Goal: Information Seeking & Learning: Check status

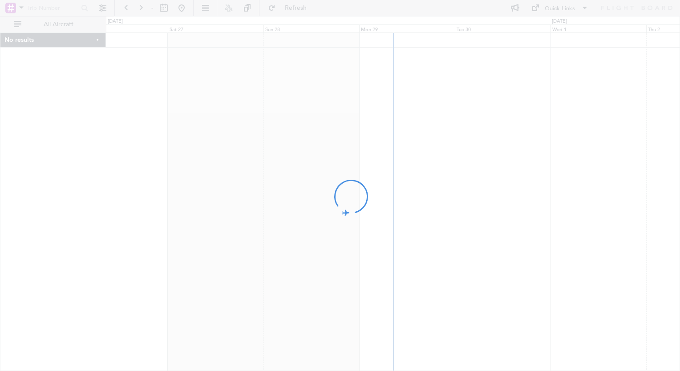
click at [178, 194] on div at bounding box center [340, 185] width 680 height 371
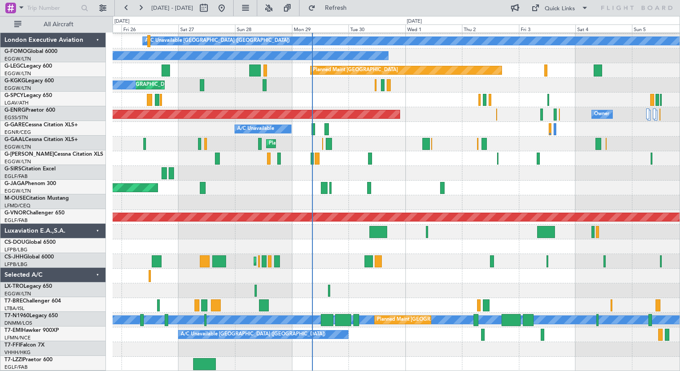
scroll to position [28, 0]
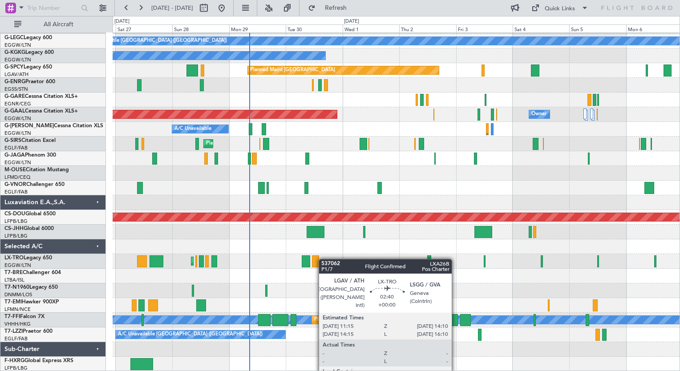
click at [315, 257] on div "Planned Maint [GEOGRAPHIC_DATA] ([GEOGRAPHIC_DATA]) A/C Unavailable [GEOGRAPHIC…" at bounding box center [396, 187] width 567 height 367
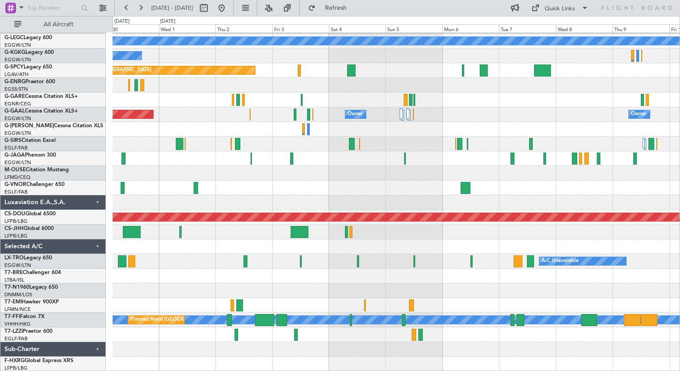
click at [335, 261] on div "A/C Unavailable Planned Maint [GEOGRAPHIC_DATA] ([GEOGRAPHIC_DATA])" at bounding box center [396, 261] width 567 height 15
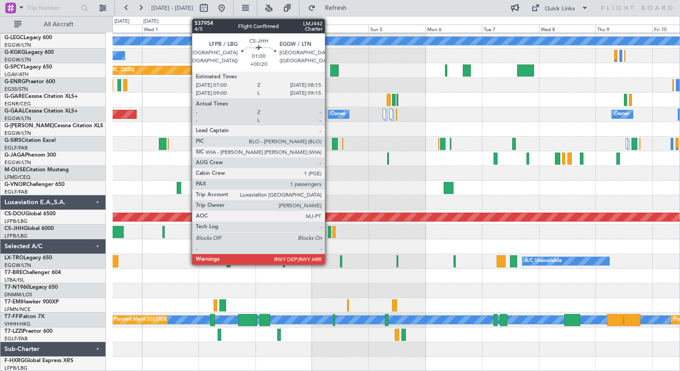
scroll to position [0, 0]
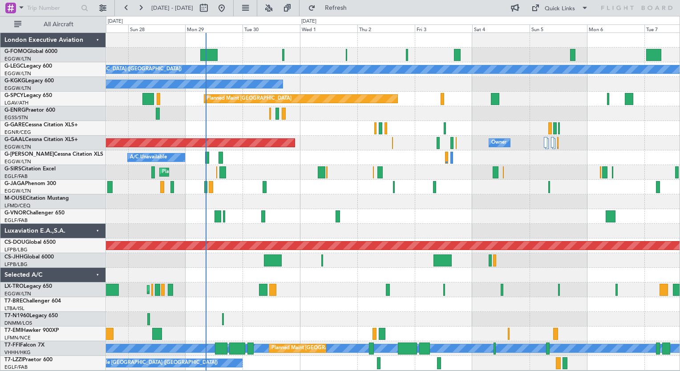
click at [422, 172] on div "A/C Unavailable [GEOGRAPHIC_DATA] ([GEOGRAPHIC_DATA]) A/C Unavailable [GEOGRAPH…" at bounding box center [393, 202] width 574 height 338
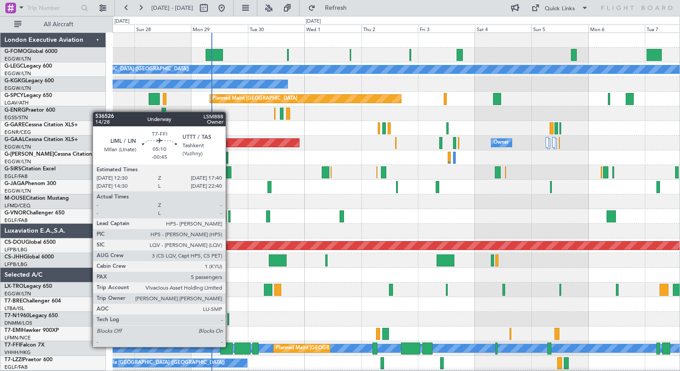
click at [230, 346] on div at bounding box center [226, 349] width 12 height 12
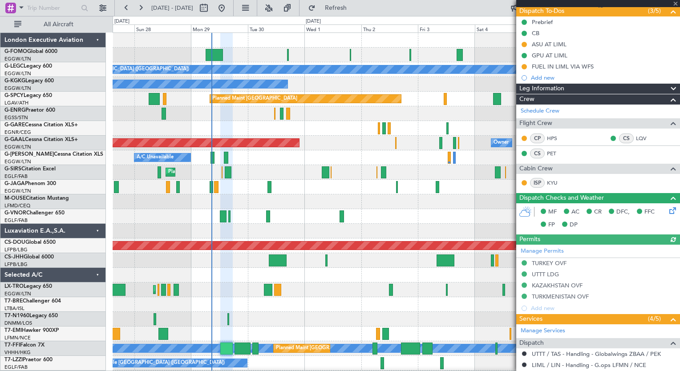
scroll to position [80, 0]
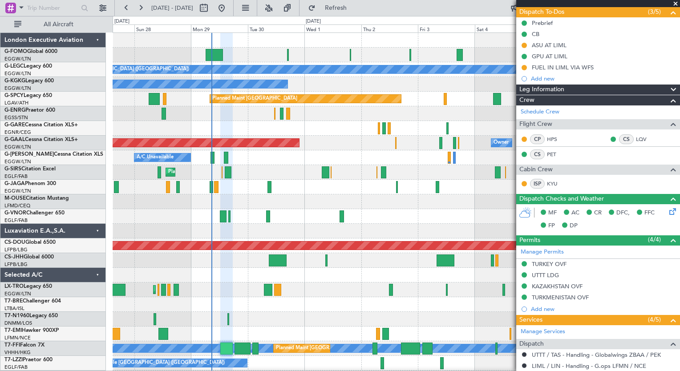
click at [352, 307] on div at bounding box center [396, 304] width 567 height 15
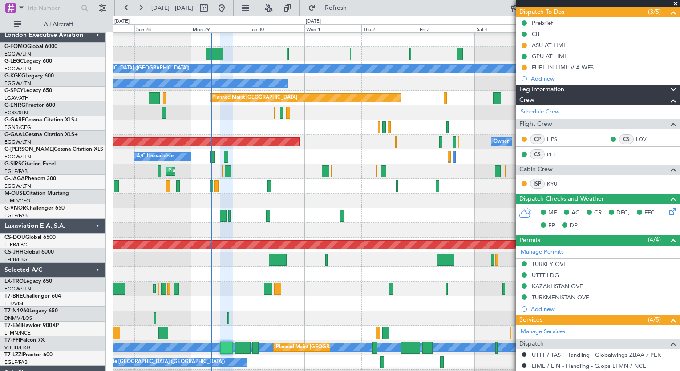
scroll to position [5, 0]
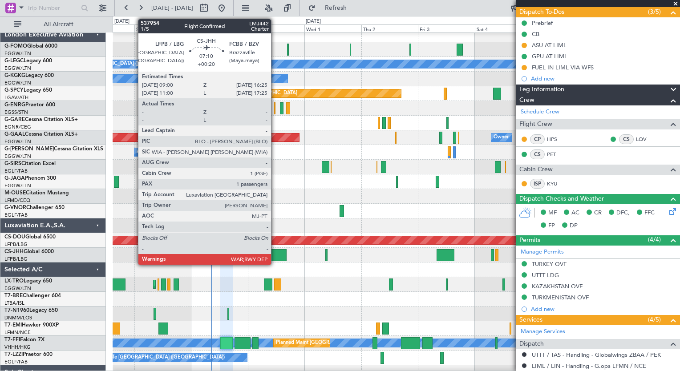
click at [275, 255] on div at bounding box center [278, 255] width 18 height 12
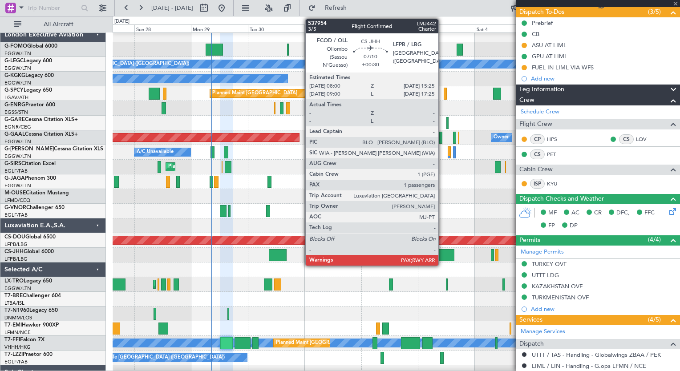
type input "+00:20"
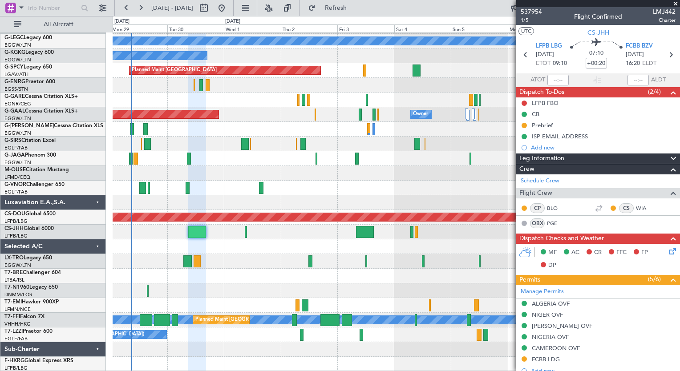
scroll to position [0, 0]
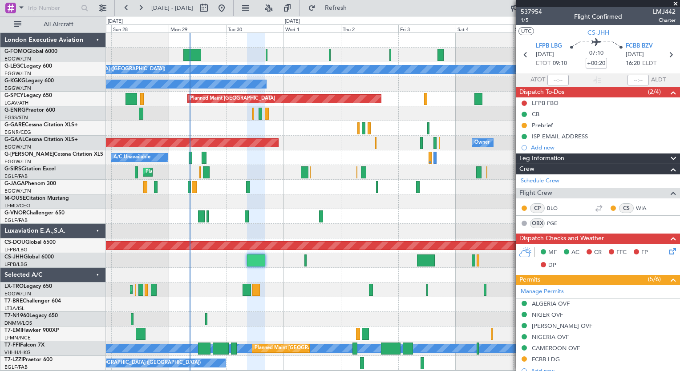
click at [486, 199] on div at bounding box center [393, 201] width 574 height 15
click at [367, 218] on div "Planned Maint [GEOGRAPHIC_DATA] ([GEOGRAPHIC_DATA])" at bounding box center [393, 216] width 574 height 15
click at [676, 2] on span at bounding box center [675, 4] width 9 height 8
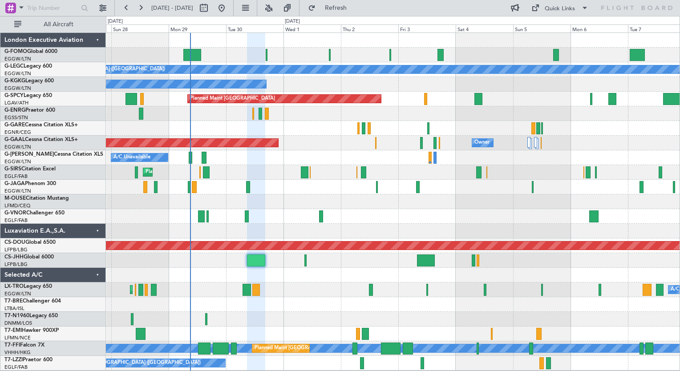
type input "0"
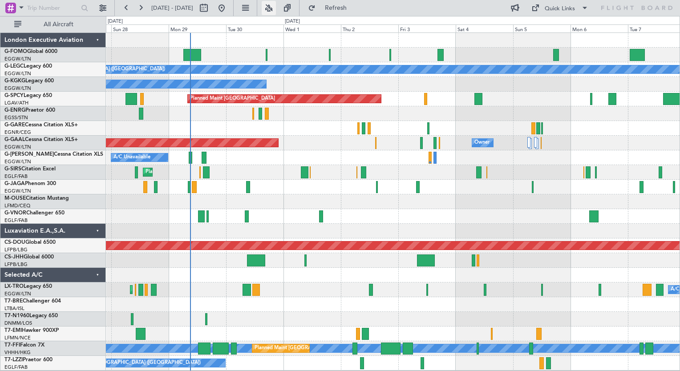
click at [276, 7] on button at bounding box center [269, 8] width 14 height 14
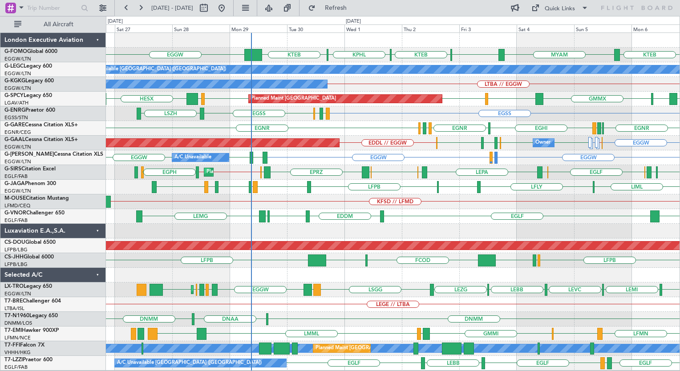
click at [354, 179] on div "EGGW KPHL KTEB MYAM KBOS KTEB KTEB EGGW Planned Maint [GEOGRAPHIC_DATA] ([GEOGR…" at bounding box center [393, 202] width 574 height 338
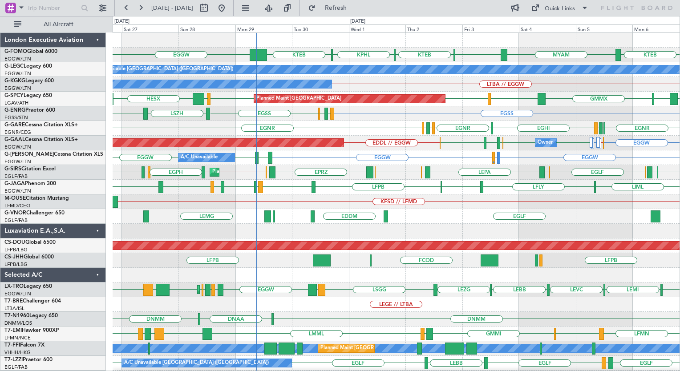
click at [421, 111] on div "EGSS EGPD [GEOGRAPHIC_DATA] [GEOGRAPHIC_DATA] [GEOGRAPHIC_DATA] [GEOGRAPHIC_DAT…" at bounding box center [396, 113] width 567 height 15
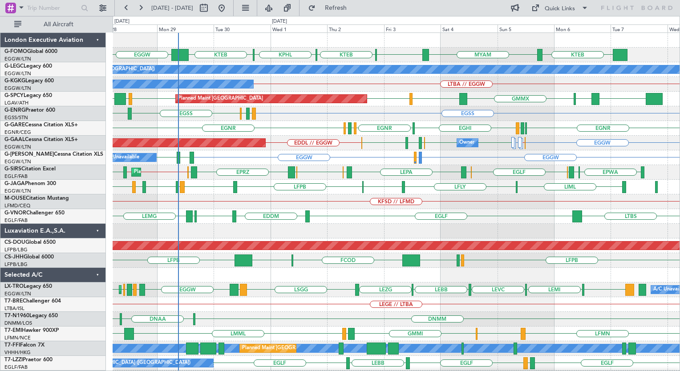
click at [301, 146] on div "EGGW KPHL KTEB KTEB MYAM KBOS KTEB A/C Unavailable [GEOGRAPHIC_DATA] ([GEOGRAPH…" at bounding box center [396, 216] width 567 height 367
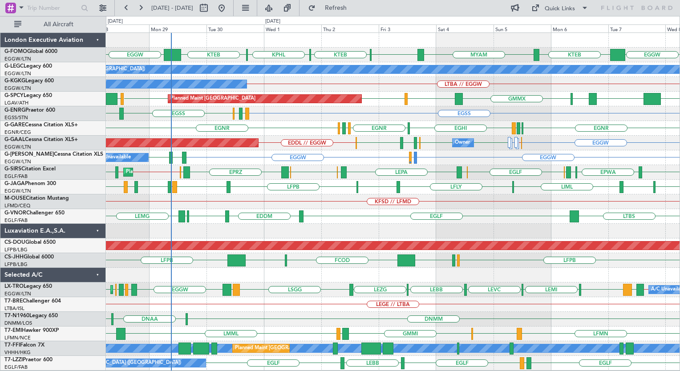
click at [310, 147] on div "EGGW EGGW // EGLF LIMJ EDDL // EGGW EGGW EGGW EGBP EGPF EGBP Planned [GEOGRAPHI…" at bounding box center [393, 143] width 574 height 15
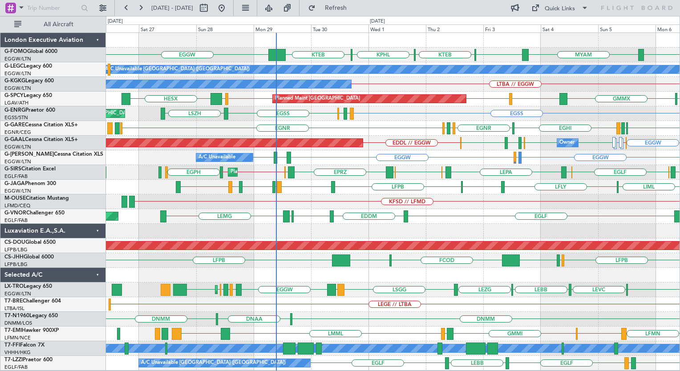
click at [409, 131] on div "KPHL KTEB EGGW MYAM KBOS KTEB KTEB Planned Maint [GEOGRAPHIC_DATA] ([GEOGRAPHIC…" at bounding box center [393, 202] width 574 height 338
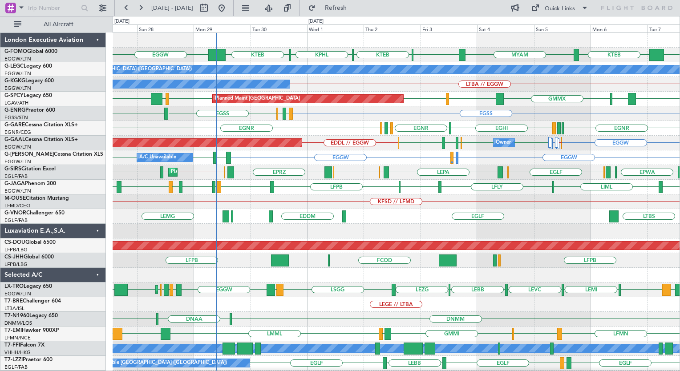
click at [251, 194] on div "KFSD // LFMD" at bounding box center [396, 201] width 567 height 15
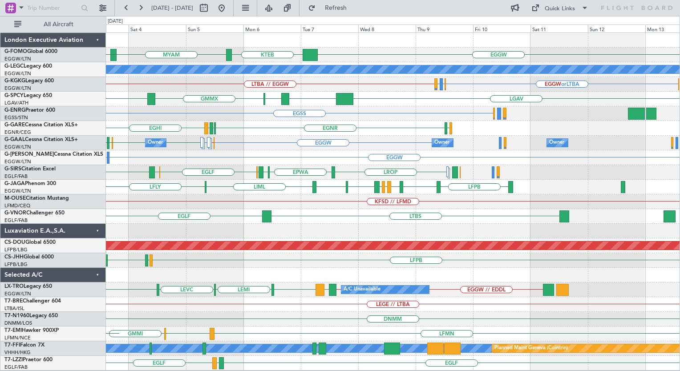
click at [237, 147] on div "EGGW KTEB MYAM KBOS KTEB KPHL A/C Unavailable [GEOGRAPHIC_DATA] ([GEOGRAPHIC_DA…" at bounding box center [393, 202] width 574 height 338
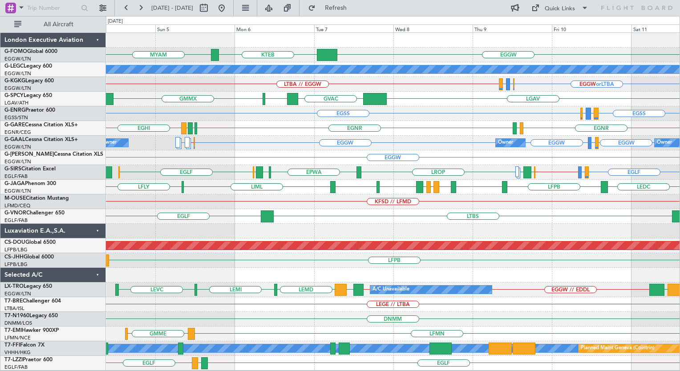
click at [327, 116] on div "EGGW KTEB MYAM A/C Unavailable [GEOGRAPHIC_DATA] ([GEOGRAPHIC_DATA]) LTBA // EG…" at bounding box center [393, 202] width 574 height 338
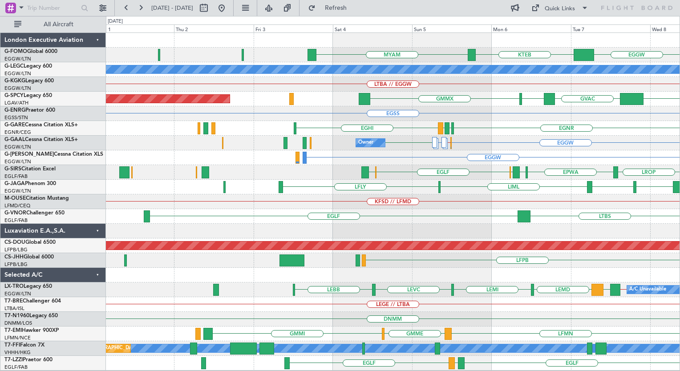
click at [510, 202] on div "EGGW KTEB MYAM A/C Unavailable [GEOGRAPHIC_DATA] ([GEOGRAPHIC_DATA]) LTBA // EG…" at bounding box center [393, 202] width 574 height 338
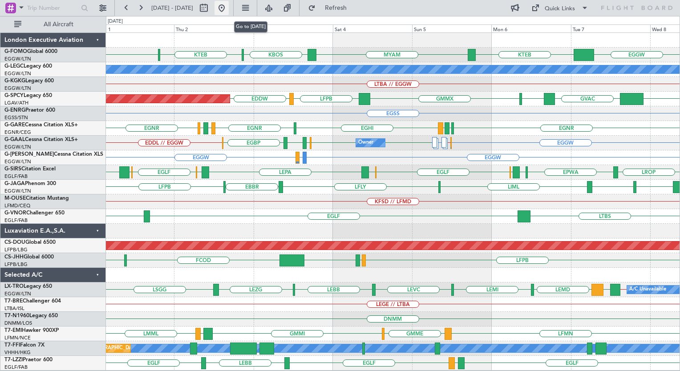
click at [229, 10] on button at bounding box center [221, 8] width 14 height 14
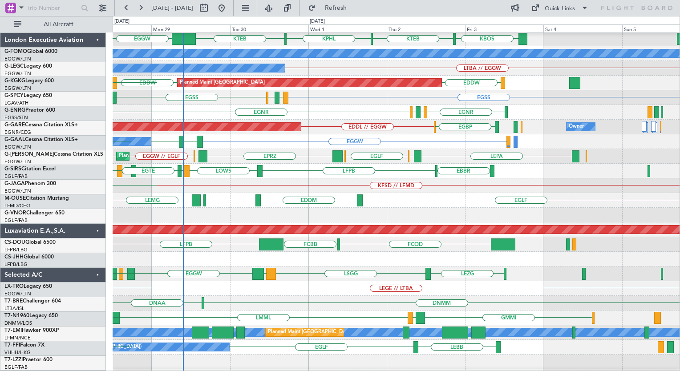
scroll to position [14, 0]
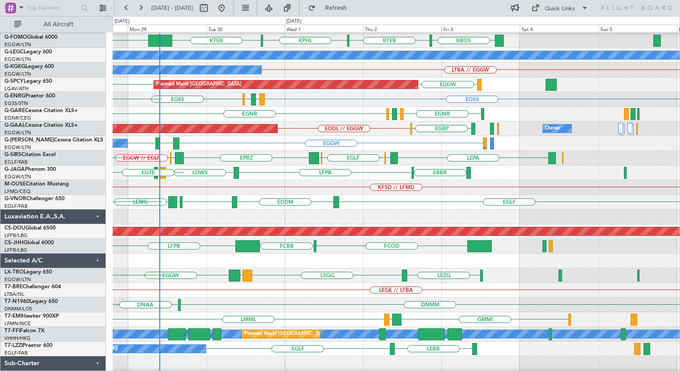
click at [326, 250] on div "FCBB FCOD LFPB" at bounding box center [396, 246] width 567 height 15
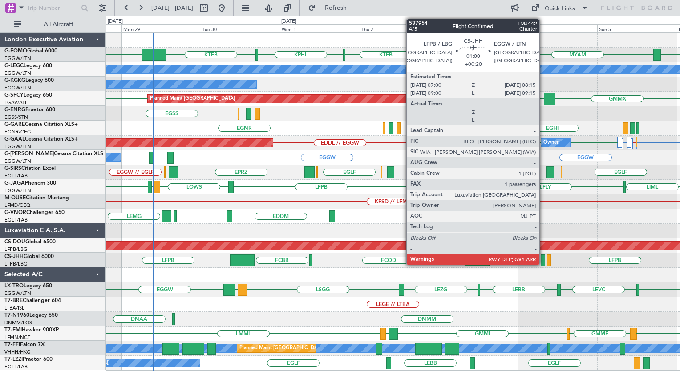
scroll to position [0, 0]
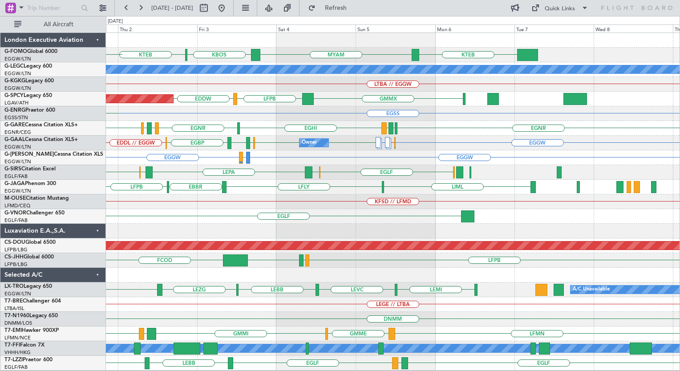
click at [287, 258] on div "LFPB EGGW LFPB FCOD FCBB LFPB" at bounding box center [393, 260] width 574 height 15
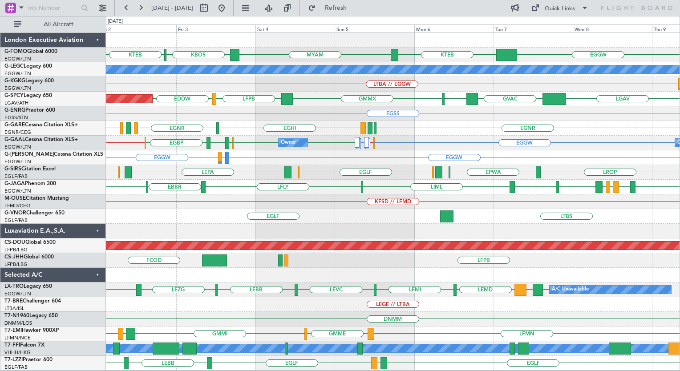
click at [412, 255] on div "LFPB EGGW LFPB FCOD" at bounding box center [393, 260] width 574 height 15
click at [617, 263] on div "LFPB EGGW LFPB FCOD" at bounding box center [393, 260] width 574 height 15
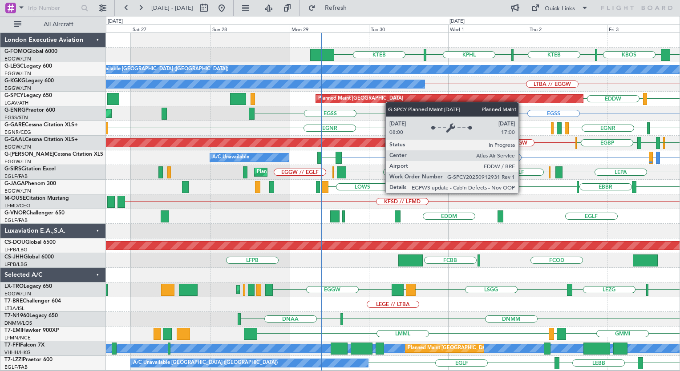
click at [466, 97] on div "KPHL KTEB MYAM KBOS KTEB A/C Unavailable [GEOGRAPHIC_DATA] ([GEOGRAPHIC_DATA]) …" at bounding box center [393, 202] width 574 height 338
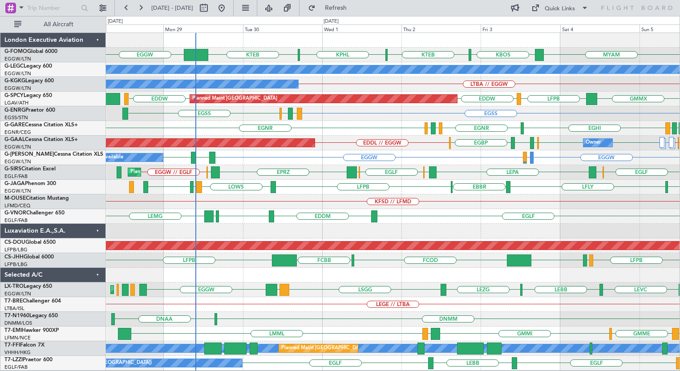
click at [322, 202] on div "KPHL KTEB EGGW MYAM KBOS KTEB KTEB A/C Unavailable [GEOGRAPHIC_DATA] ([GEOGRAPH…" at bounding box center [393, 202] width 574 height 338
